Goal: Navigation & Orientation: Find specific page/section

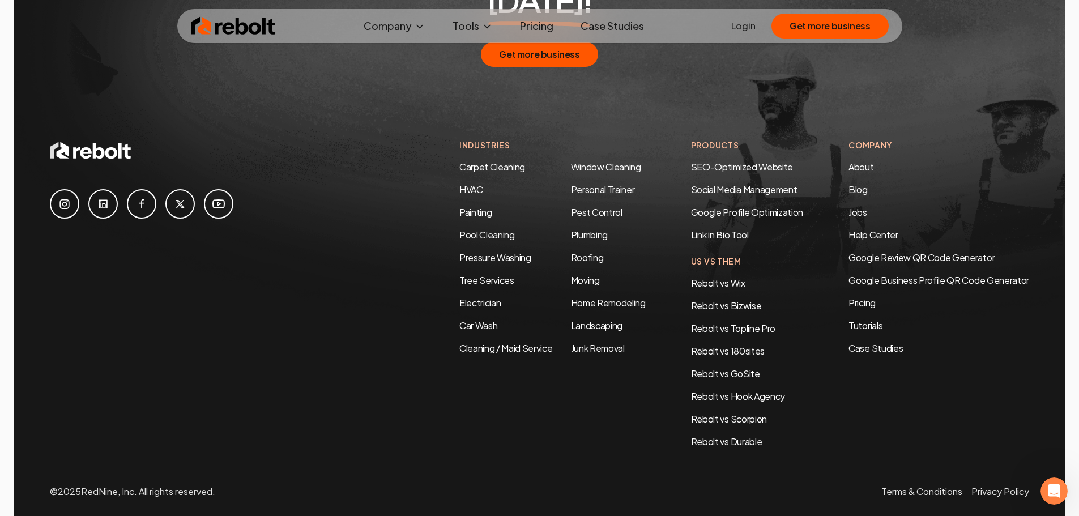
scroll to position [6019, 0]
click at [851, 205] on link "Jobs" at bounding box center [858, 211] width 19 height 12
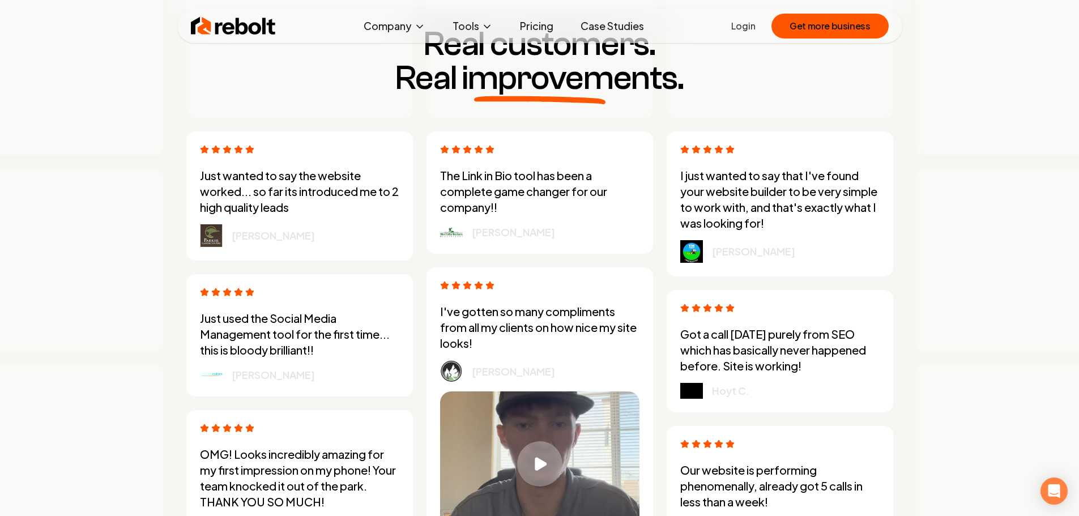
scroll to position [3116, 0]
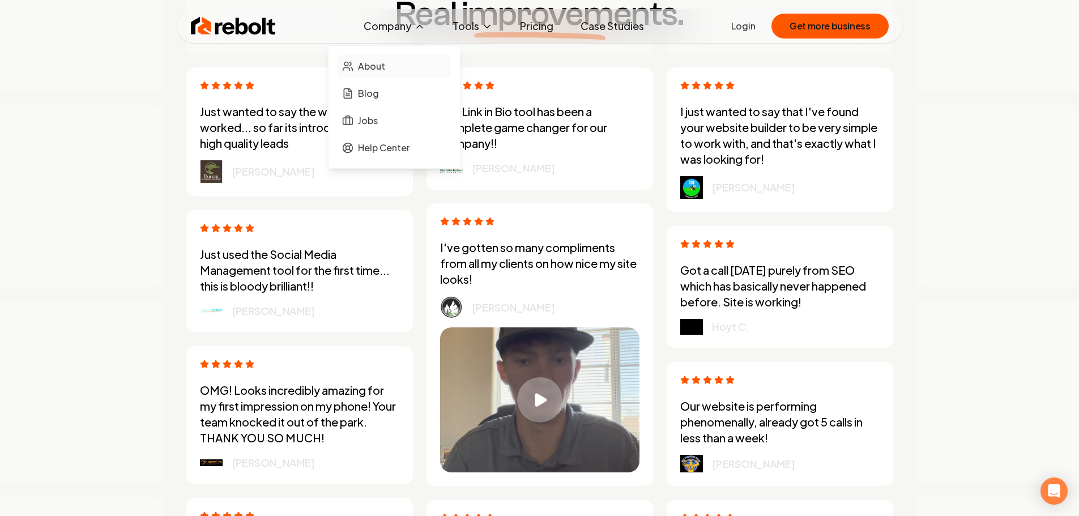
click at [376, 62] on span "About" at bounding box center [371, 66] width 27 height 14
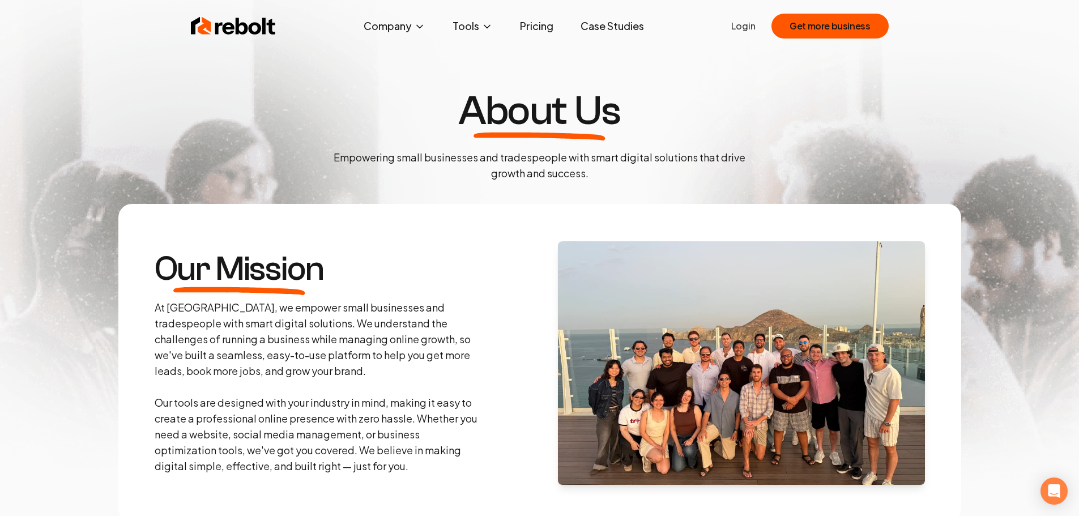
click at [544, 28] on link "Pricing" at bounding box center [537, 26] width 52 height 23
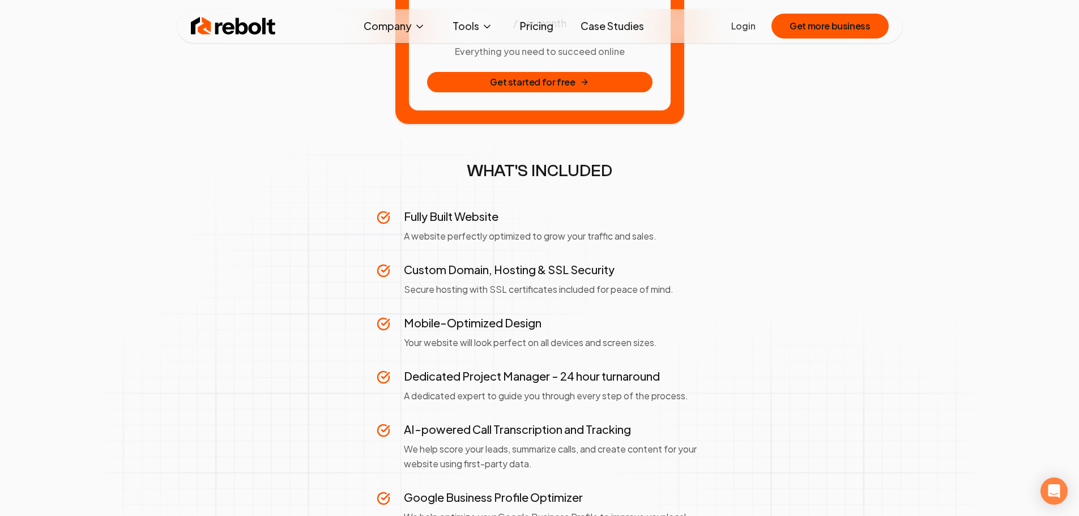
scroll to position [283, 0]
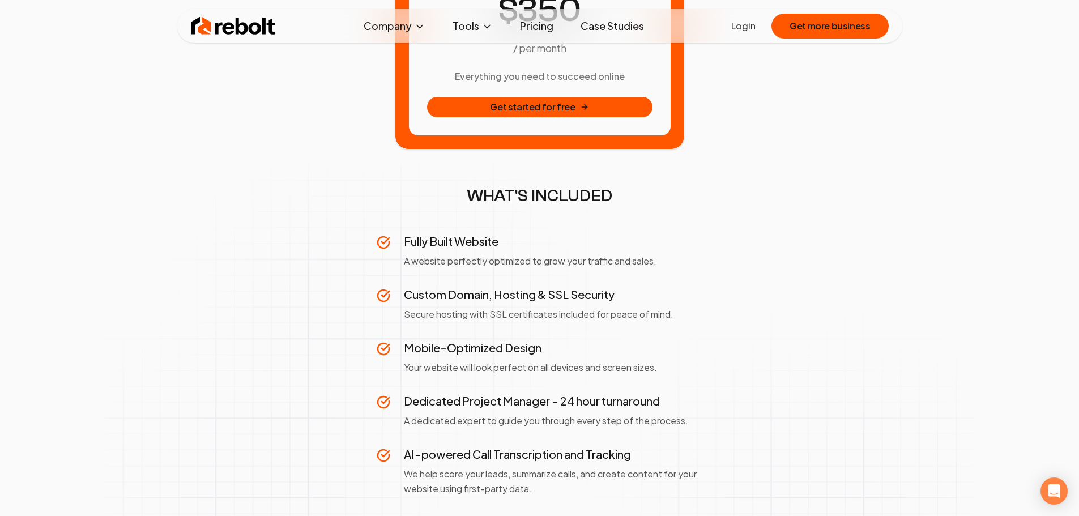
click at [621, 20] on link "Case Studies" at bounding box center [613, 26] width 82 height 23
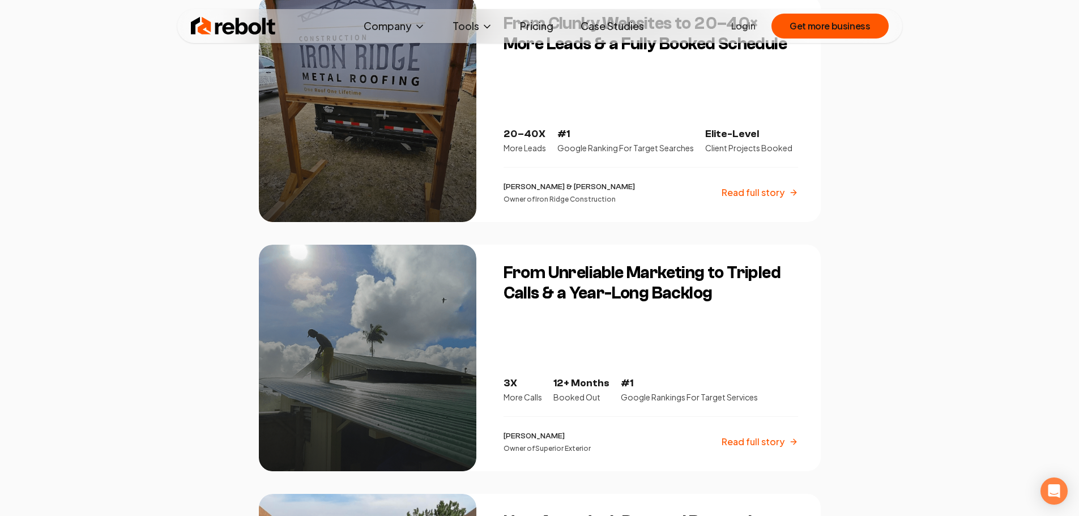
scroll to position [566, 0]
